Goal: Navigation & Orientation: Understand site structure

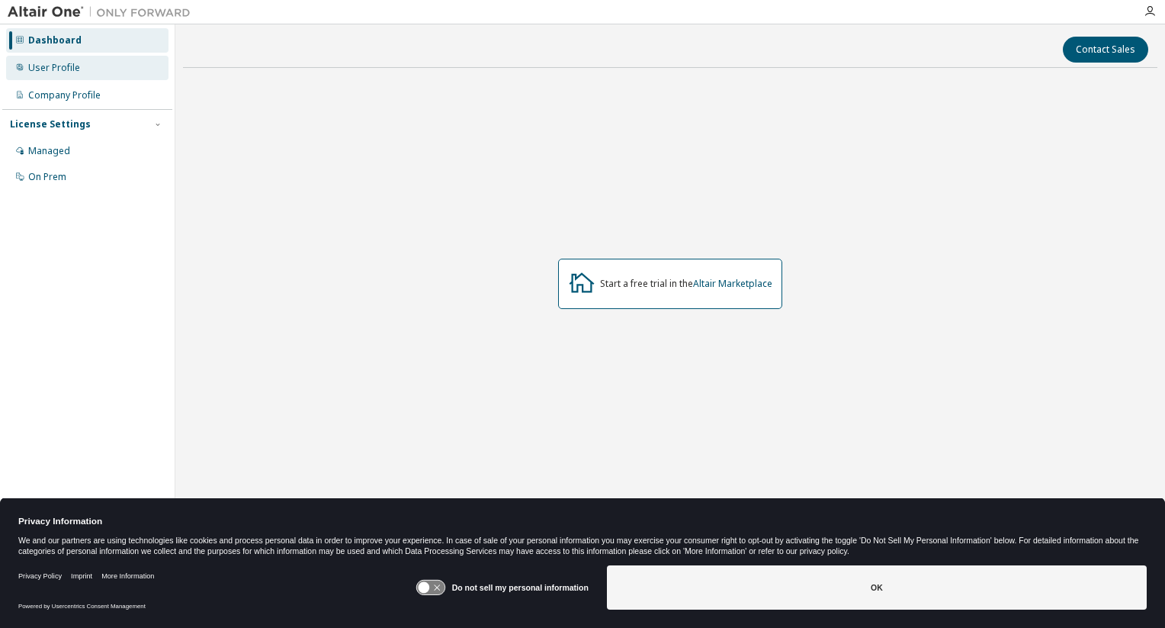
click at [58, 69] on div "User Profile" at bounding box center [54, 68] width 52 height 12
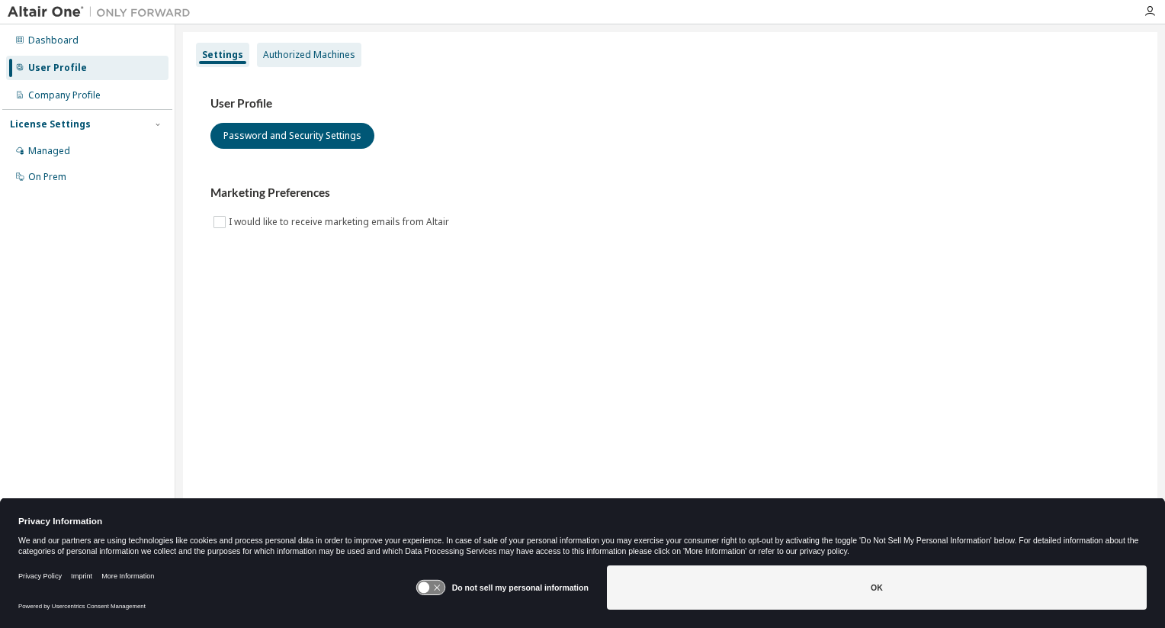
click at [288, 59] on div "Authorized Machines" at bounding box center [309, 55] width 92 height 12
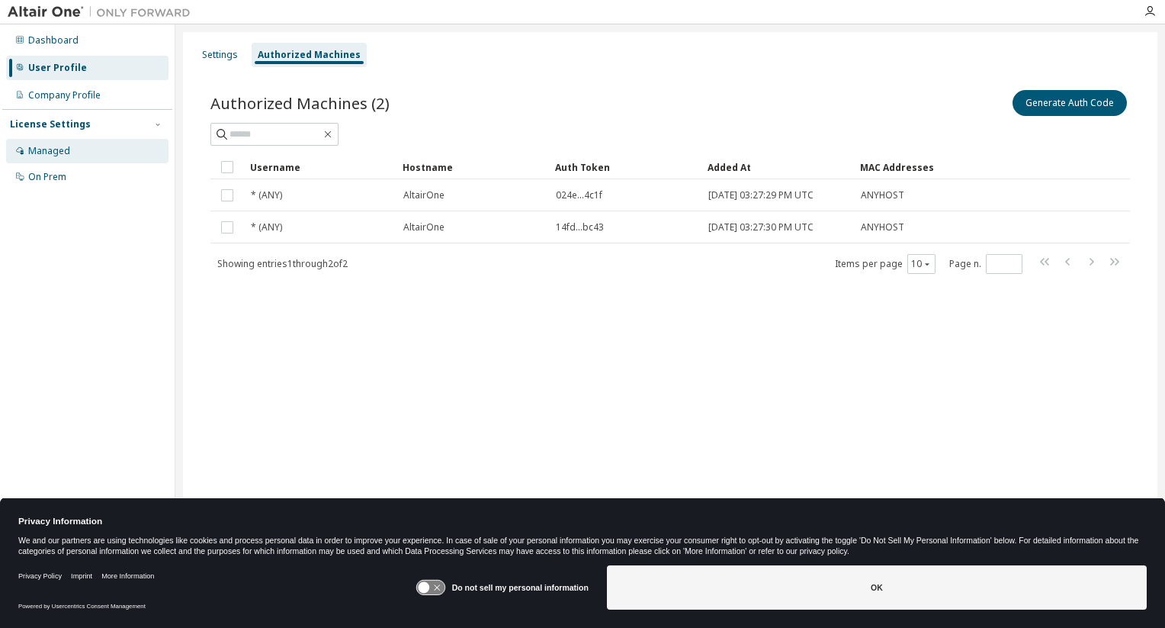
click at [72, 143] on div "Managed" at bounding box center [87, 151] width 162 height 24
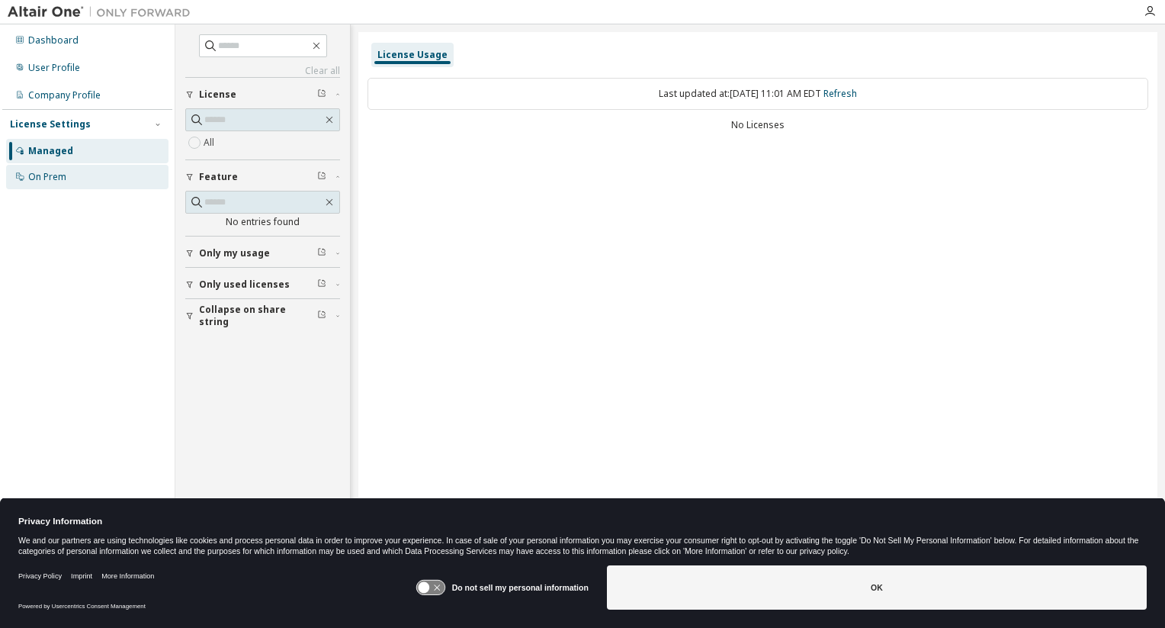
click at [70, 181] on div "On Prem" at bounding box center [87, 177] width 162 height 24
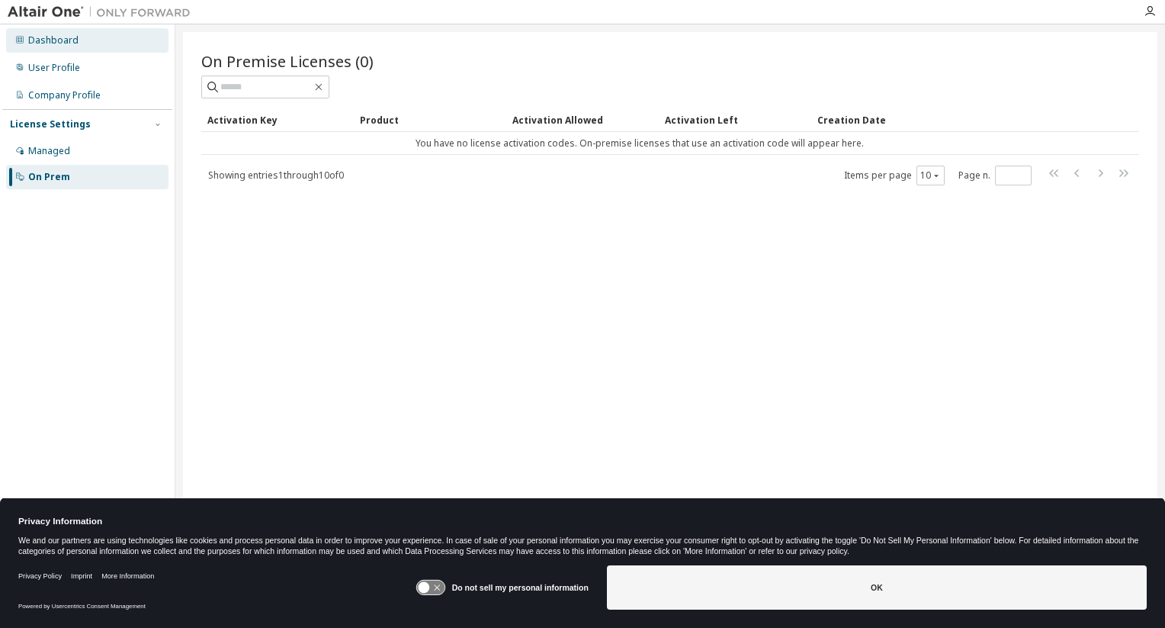
click at [73, 44] on div "Dashboard" at bounding box center [53, 40] width 50 height 12
